Goal: Task Accomplishment & Management: Complete application form

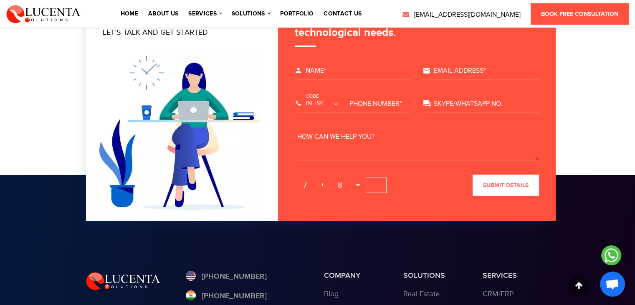
scroll to position [2779, 0]
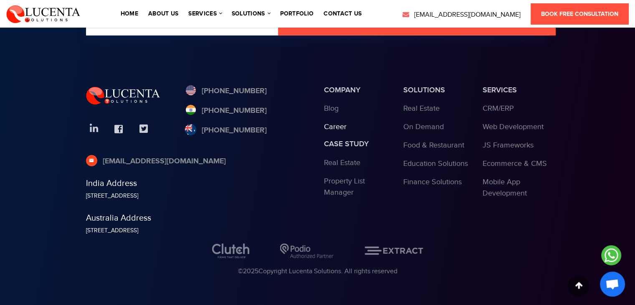
click at [337, 125] on link "Career" at bounding box center [335, 126] width 23 height 9
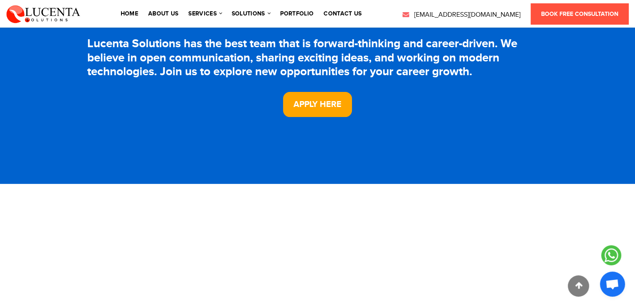
scroll to position [271, 0]
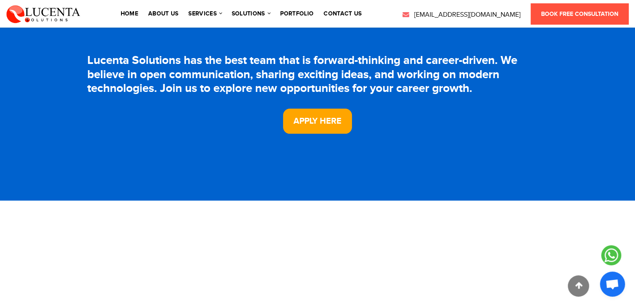
click at [337, 125] on link "Apply Here" at bounding box center [317, 121] width 69 height 25
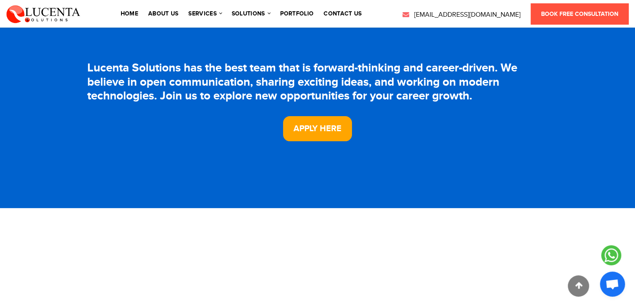
scroll to position [264, 0]
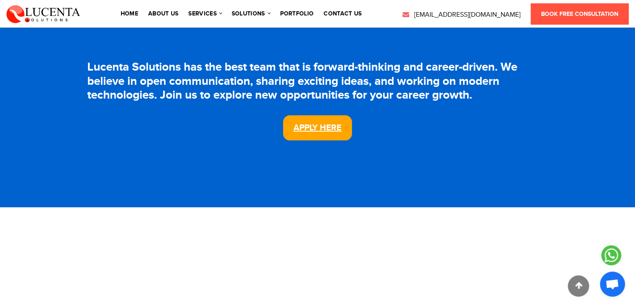
click at [300, 125] on link "Apply Here" at bounding box center [317, 127] width 69 height 25
